Goal: Information Seeking & Learning: Learn about a topic

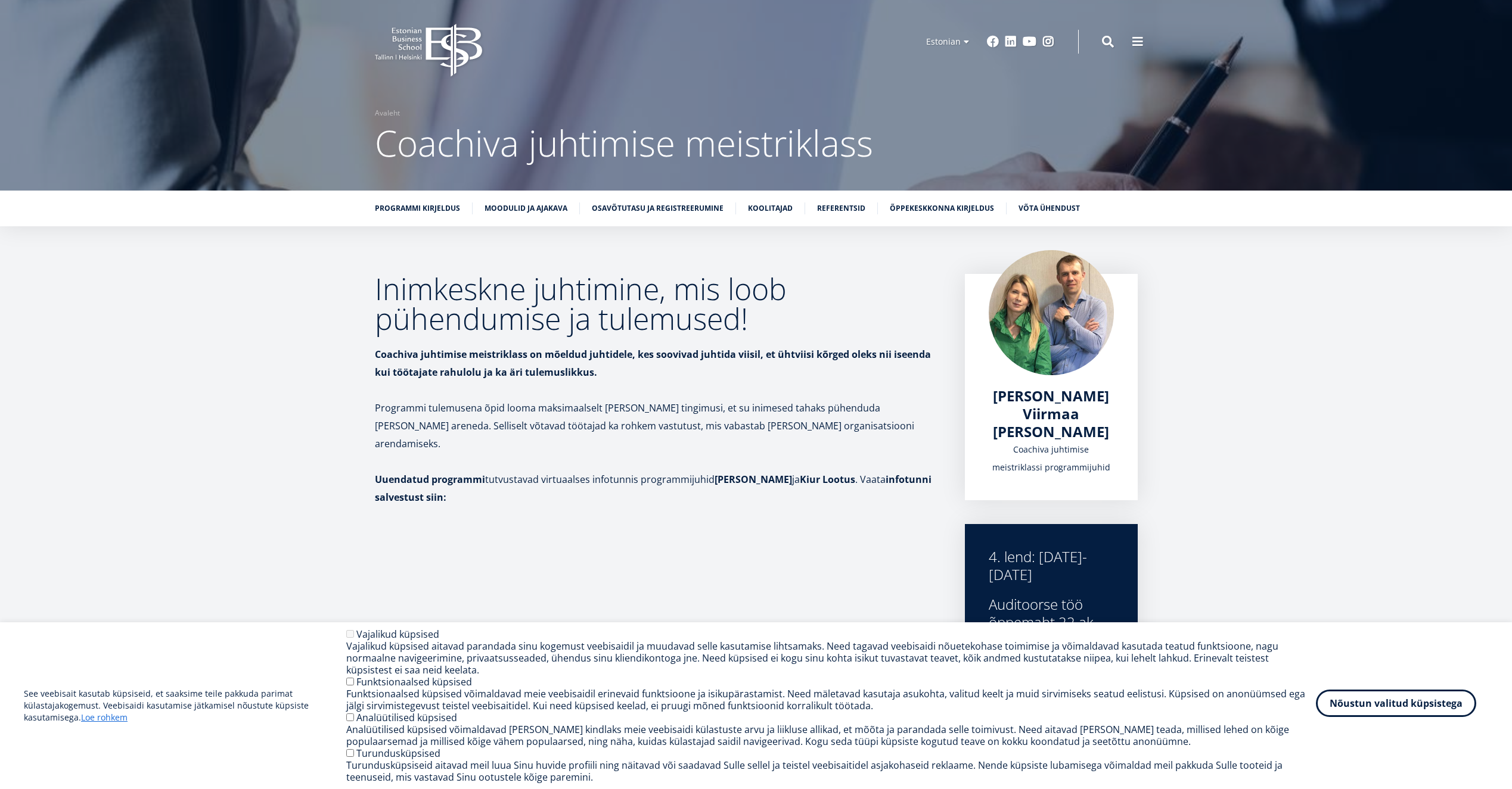
click at [1415, 707] on button "Nõustun valitud küpsistega" at bounding box center [1395, 704] width 160 height 27
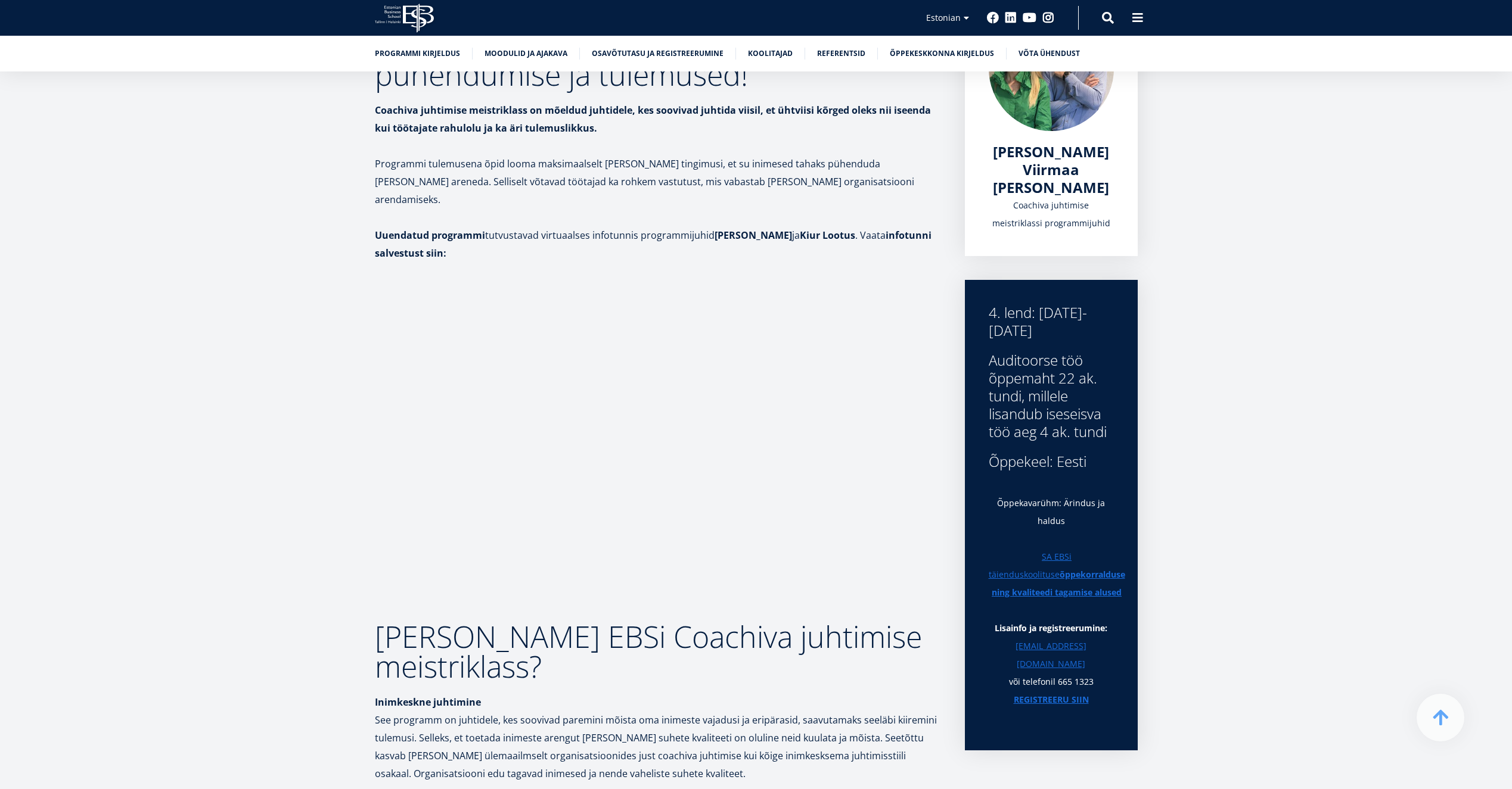
scroll to position [4, 0]
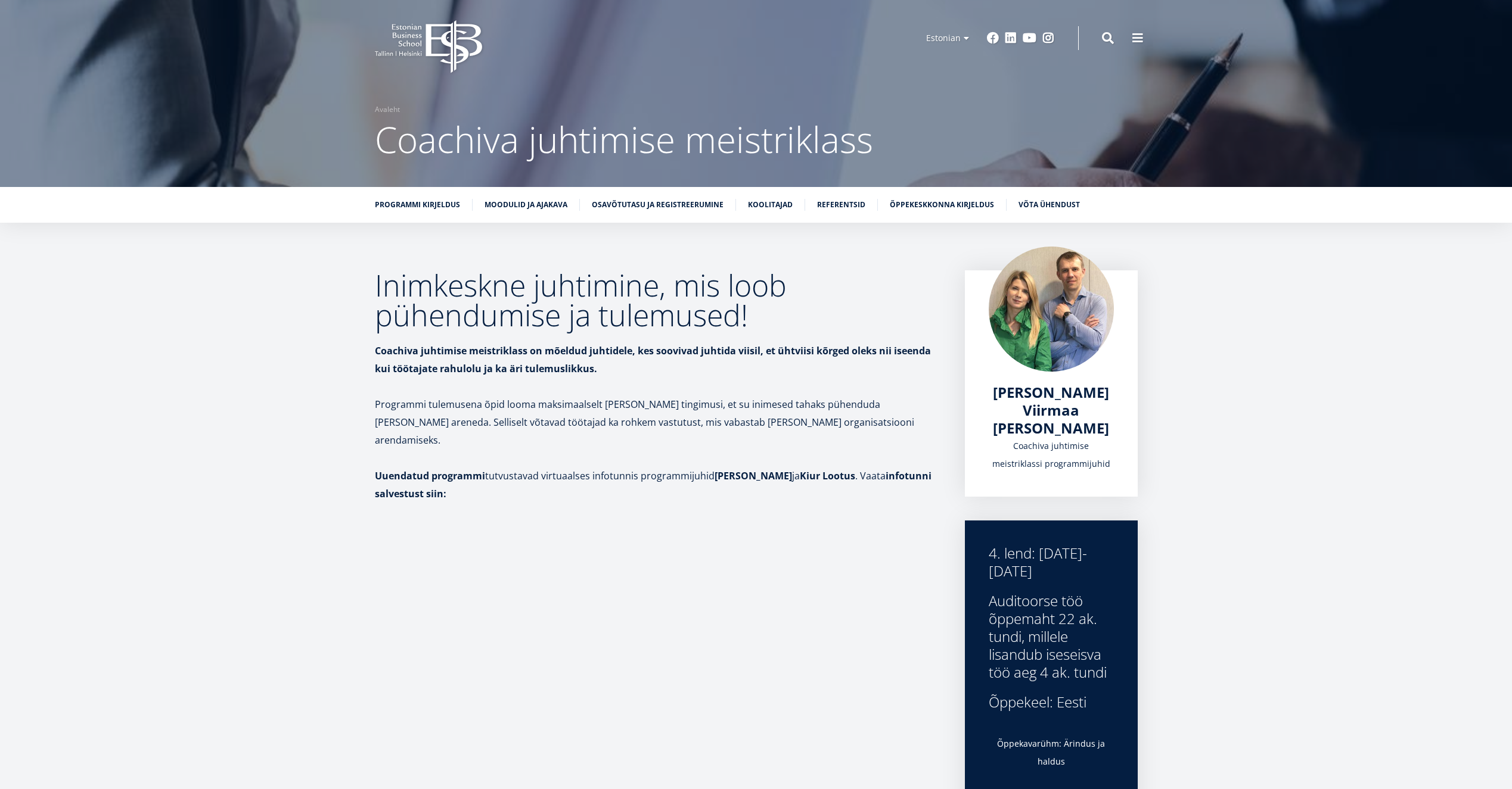
click at [422, 33] on icon "EBS Logo Created with Sketch." at bounding box center [429, 46] width 107 height 53
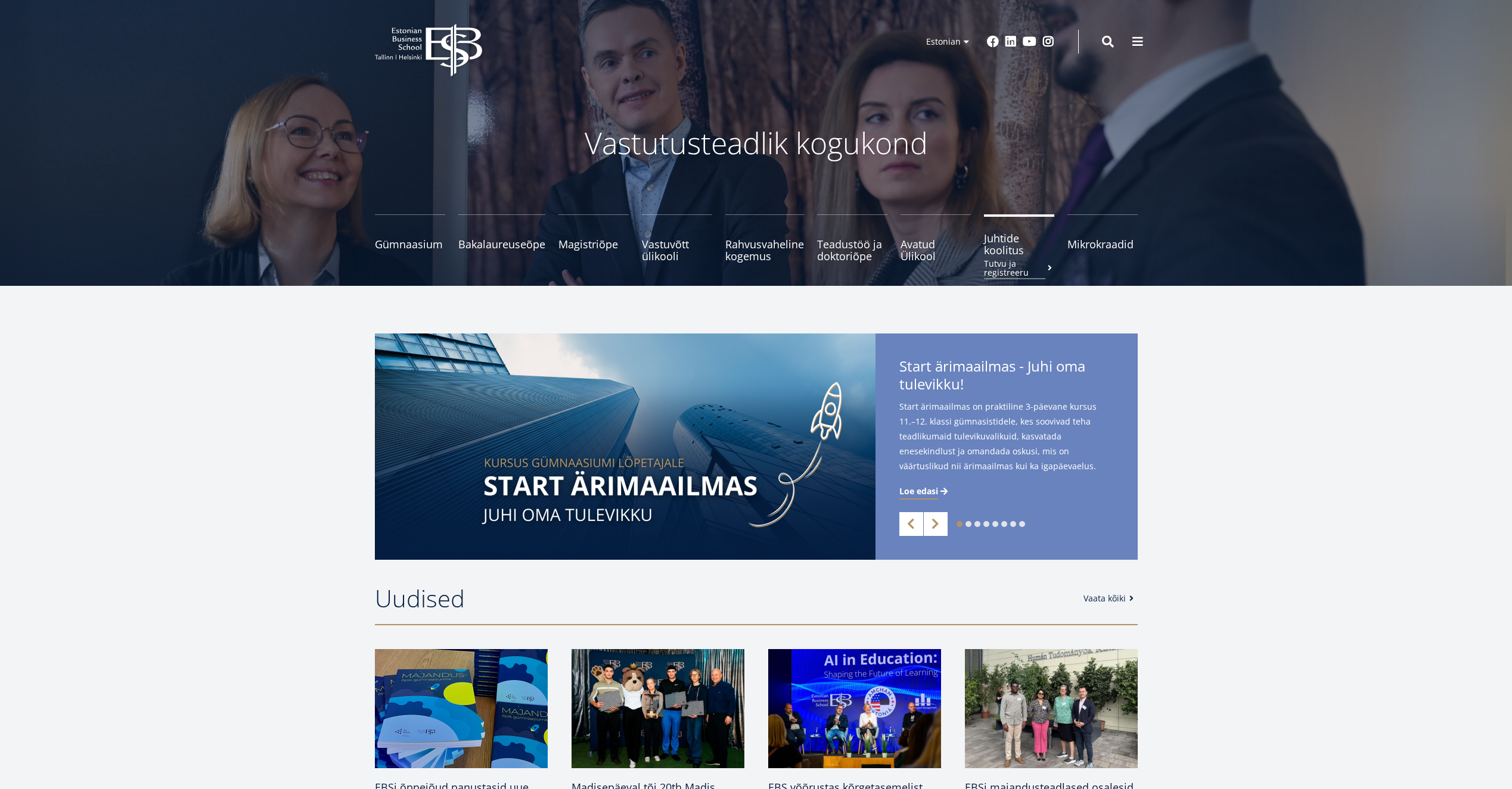
click at [1012, 246] on span "Juhtide koolitus Tutvu ja registreeru" at bounding box center [1019, 245] width 71 height 24
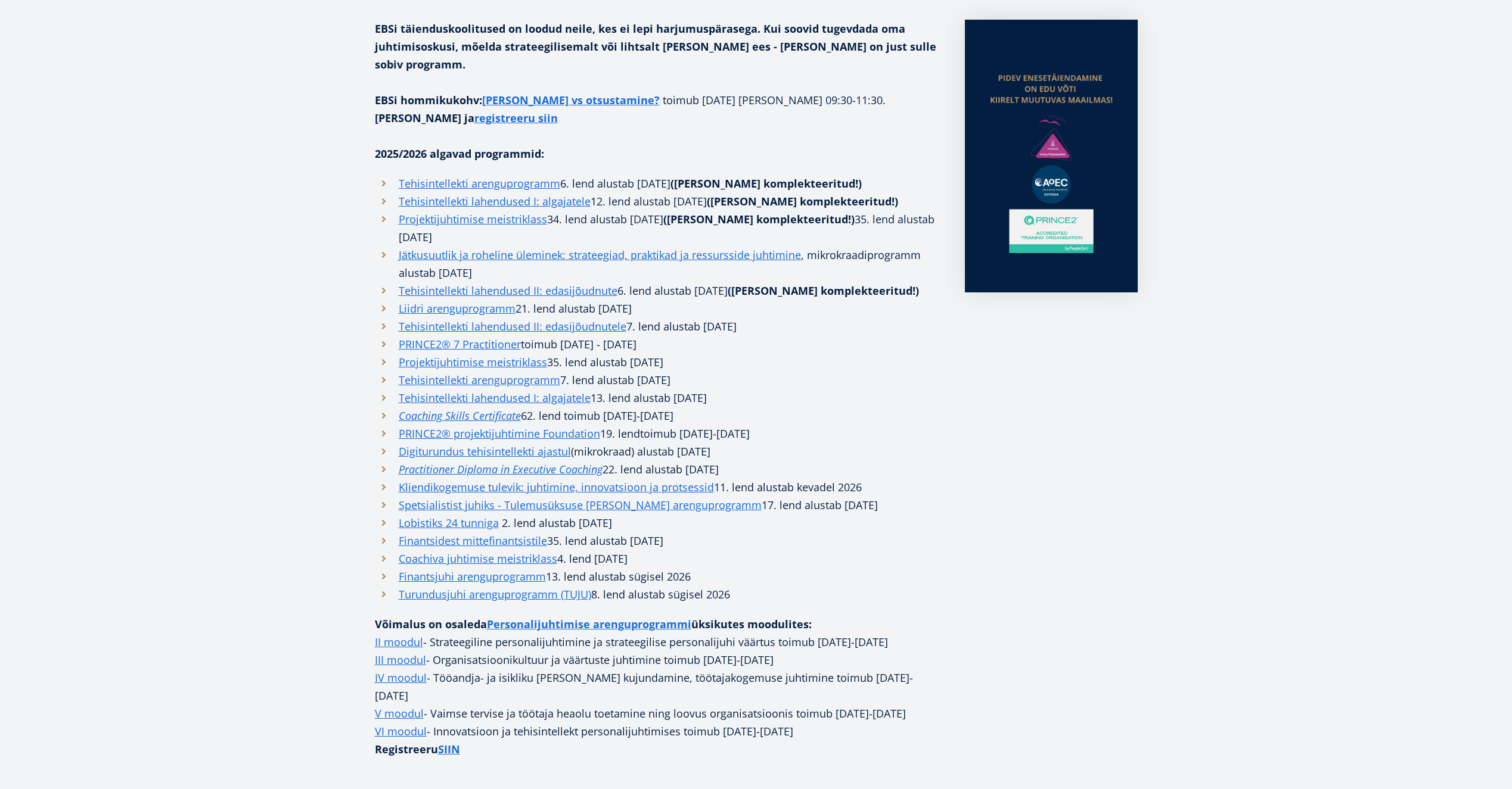
scroll to position [314, 0]
click at [449, 299] on link "Liidri arenguprogramm" at bounding box center [457, 308] width 117 height 18
